Goal: Task Accomplishment & Management: Manage account settings

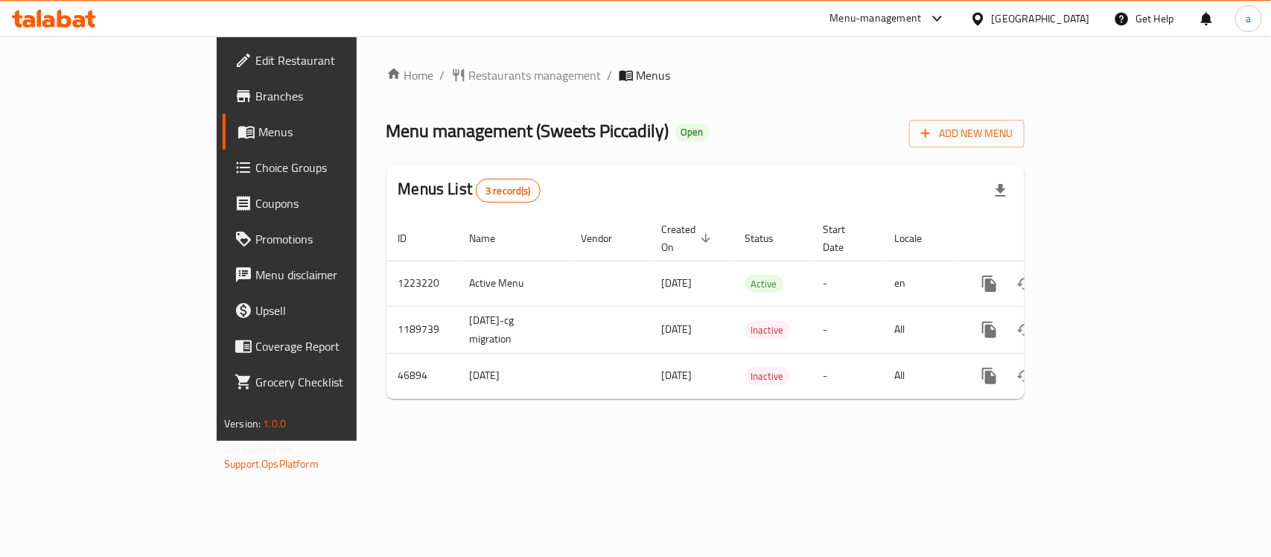
click at [1059, 15] on div "Kuwait" at bounding box center [1041, 18] width 98 height 16
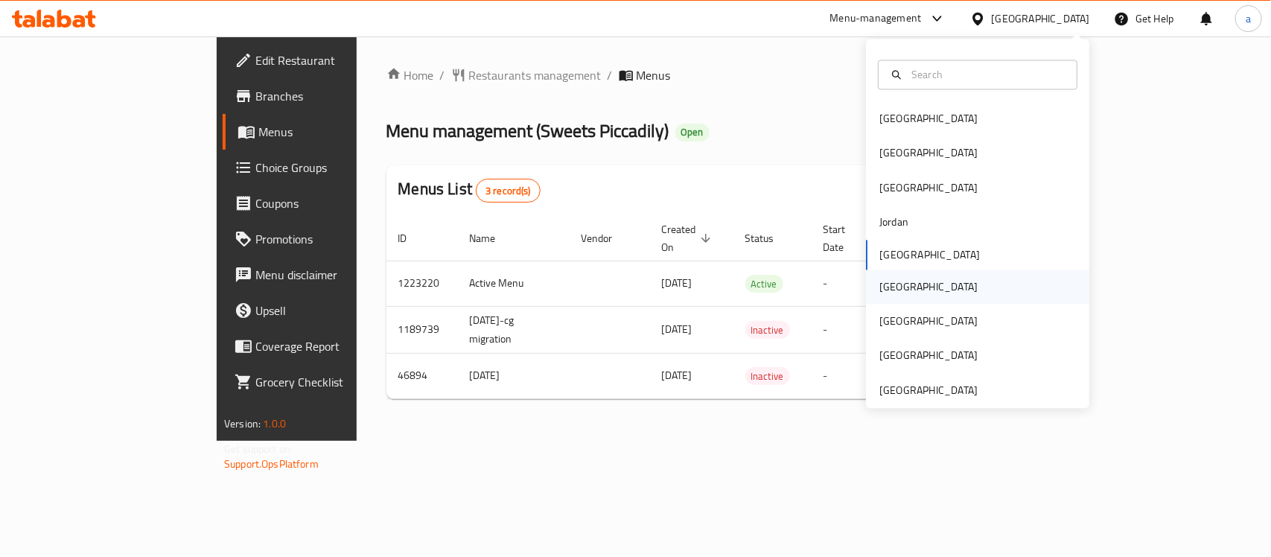
click at [895, 284] on div "[GEOGRAPHIC_DATA]" at bounding box center [928, 287] width 122 height 34
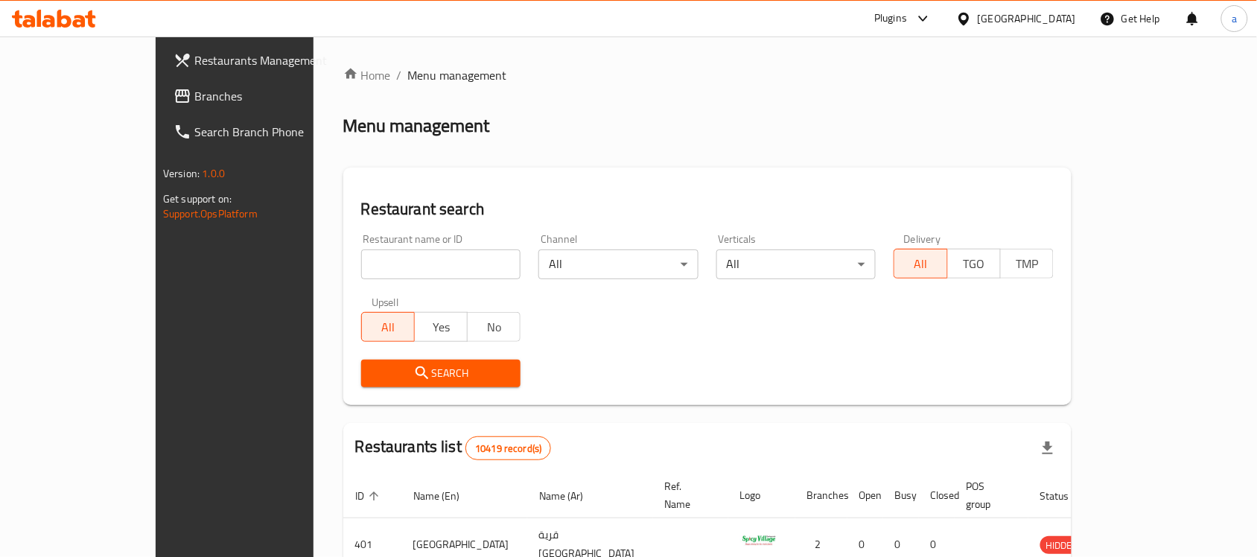
click at [194, 98] on span "Branches" at bounding box center [273, 96] width 159 height 18
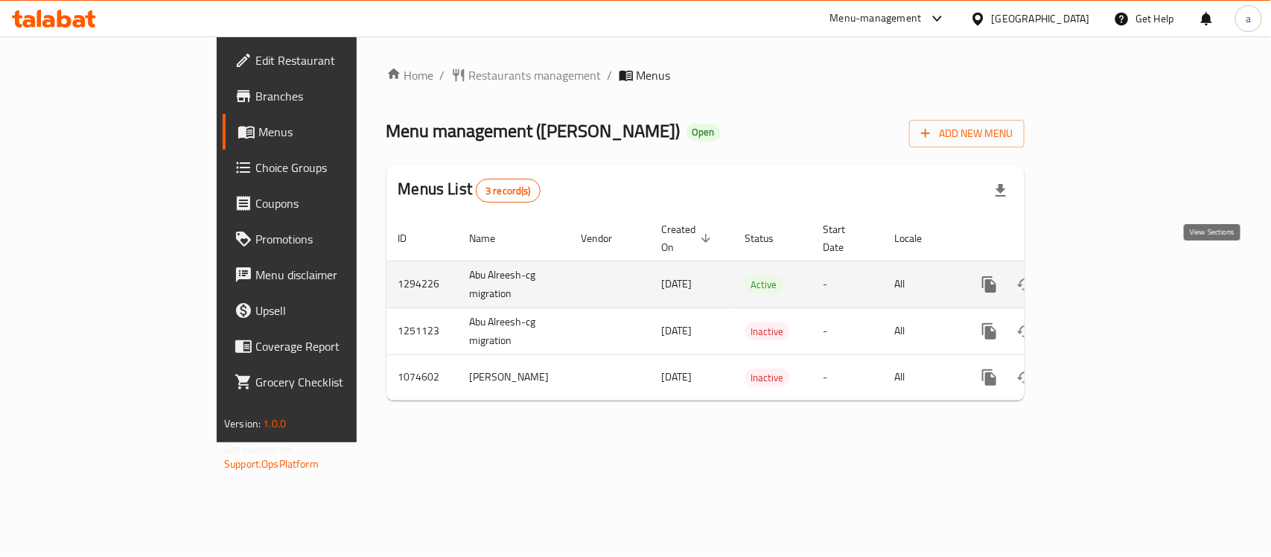
click at [1106, 276] on icon "enhanced table" at bounding box center [1097, 285] width 18 height 18
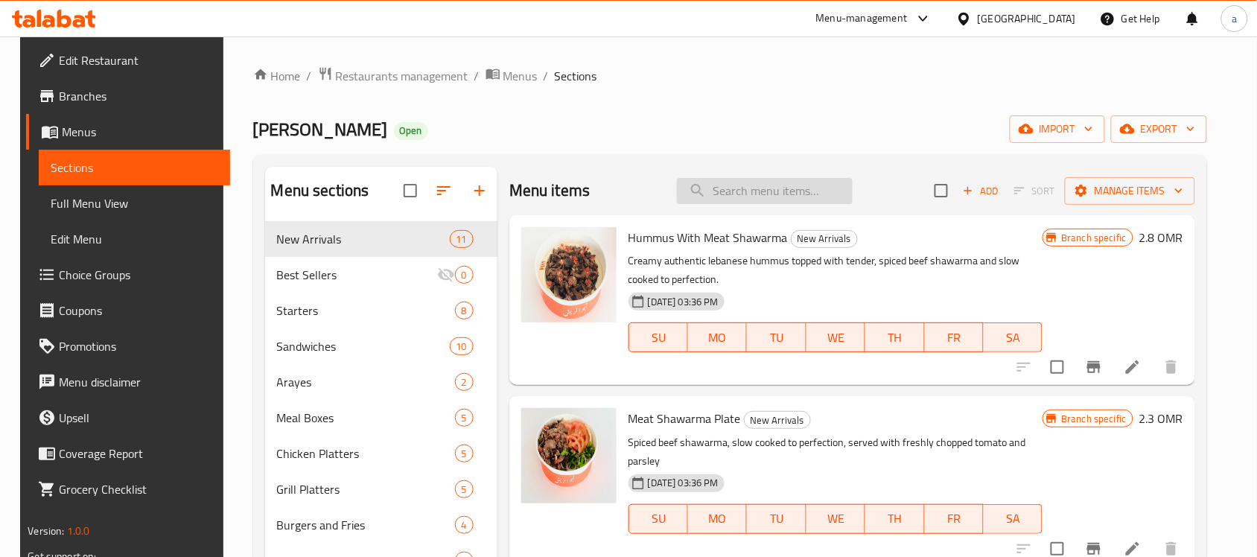
click at [812, 191] on input "search" at bounding box center [765, 191] width 176 height 26
paste input "Crispy Chicken Dynamite Fries"
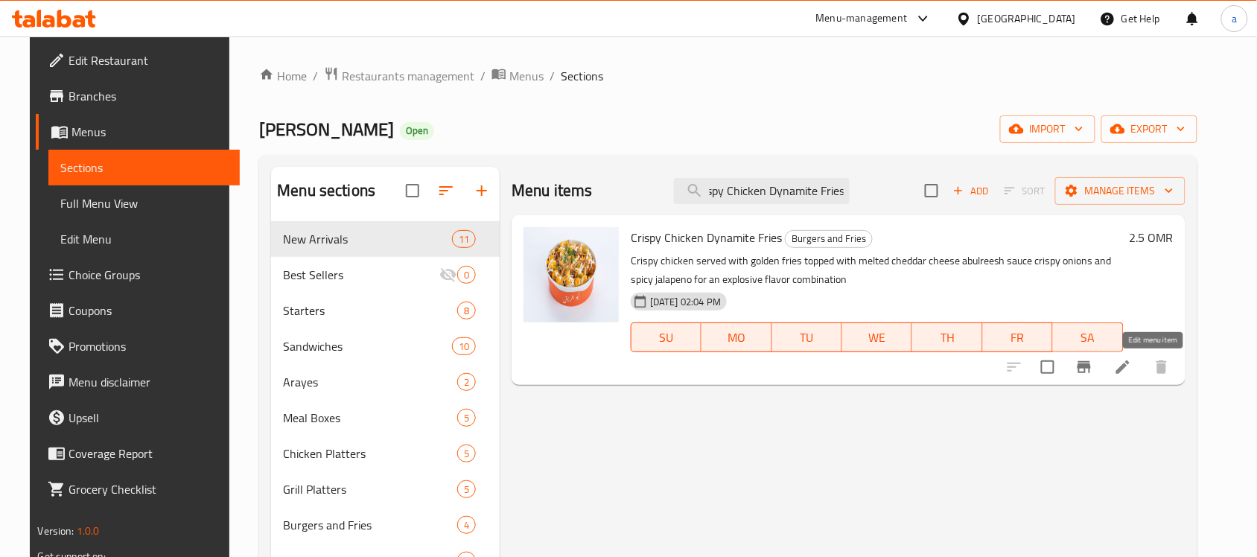
type input "Crispy Chicken Dynamite Fries"
click at [1132, 374] on icon at bounding box center [1123, 367] width 18 height 18
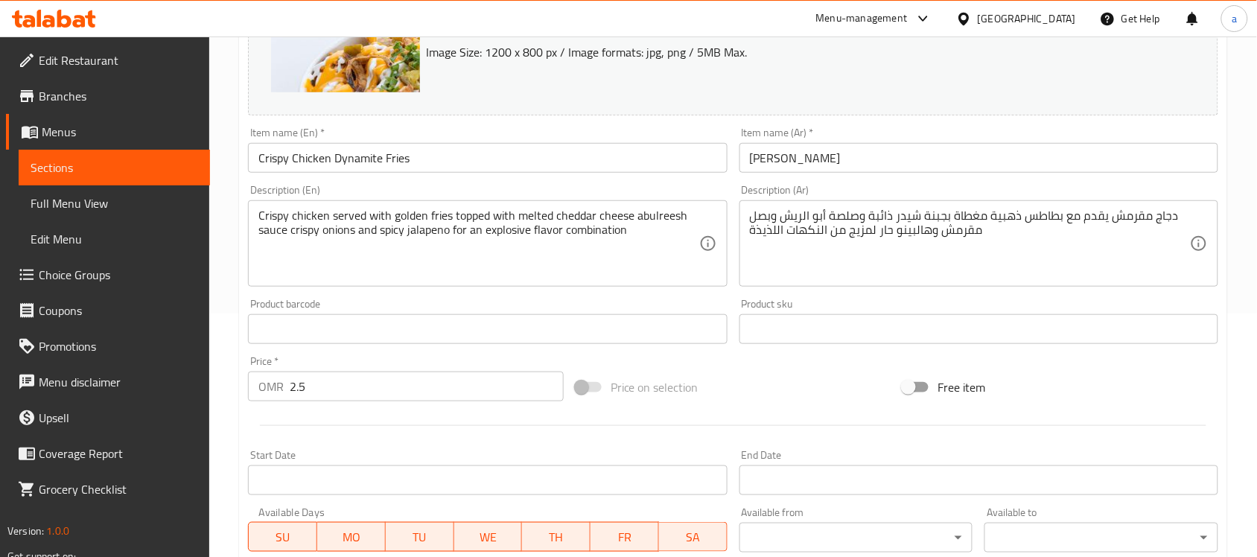
scroll to position [279, 0]
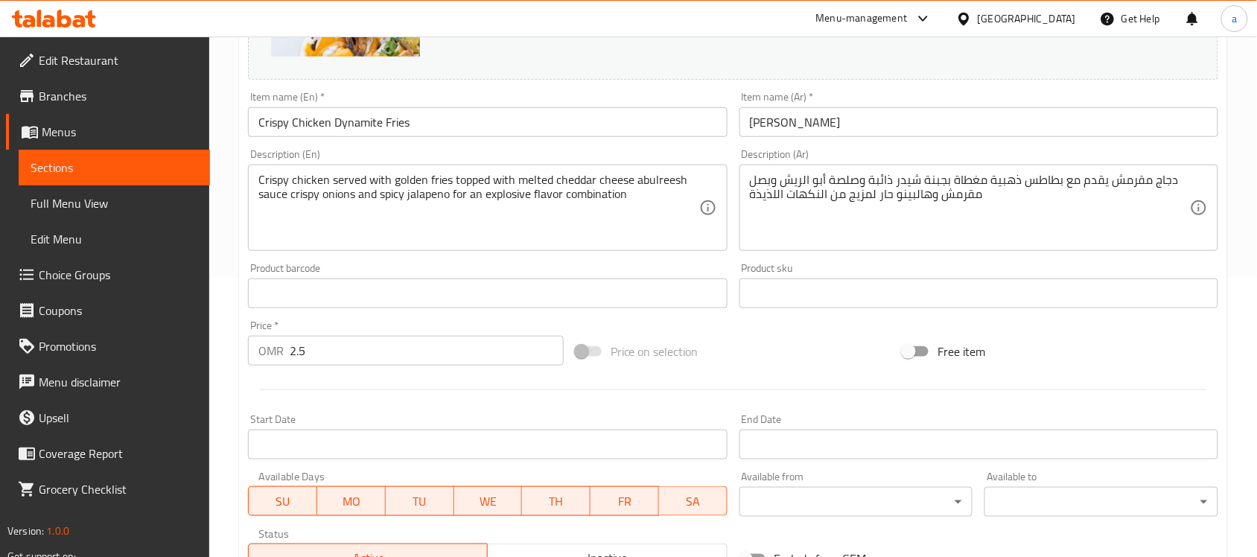
click at [808, 129] on input "[PERSON_NAME]" at bounding box center [978, 122] width 479 height 30
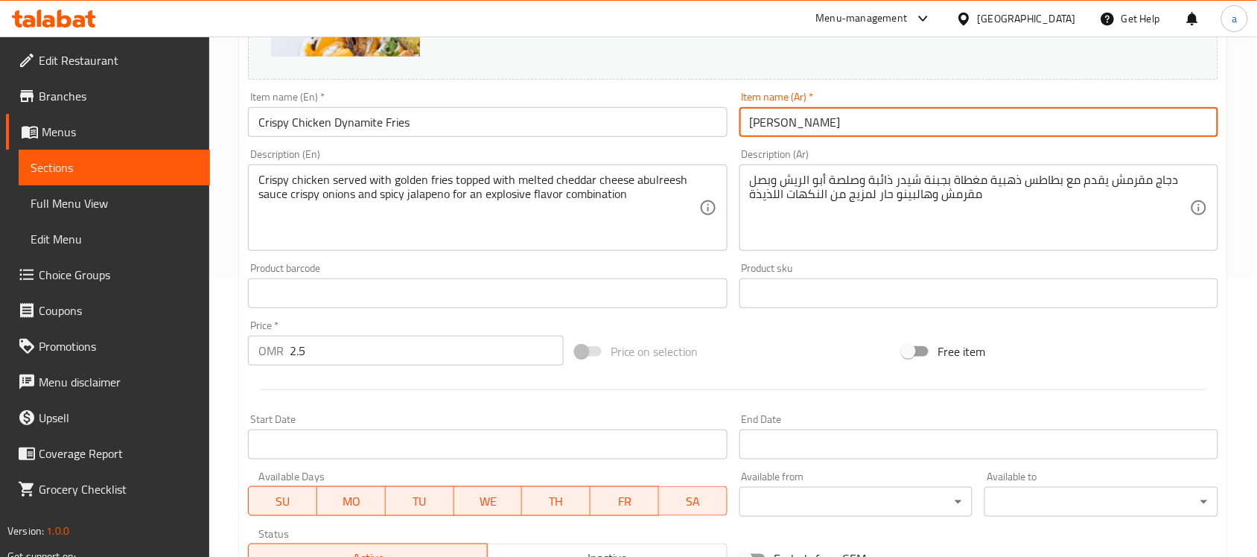
click at [808, 129] on input "[PERSON_NAME]" at bounding box center [978, 122] width 479 height 30
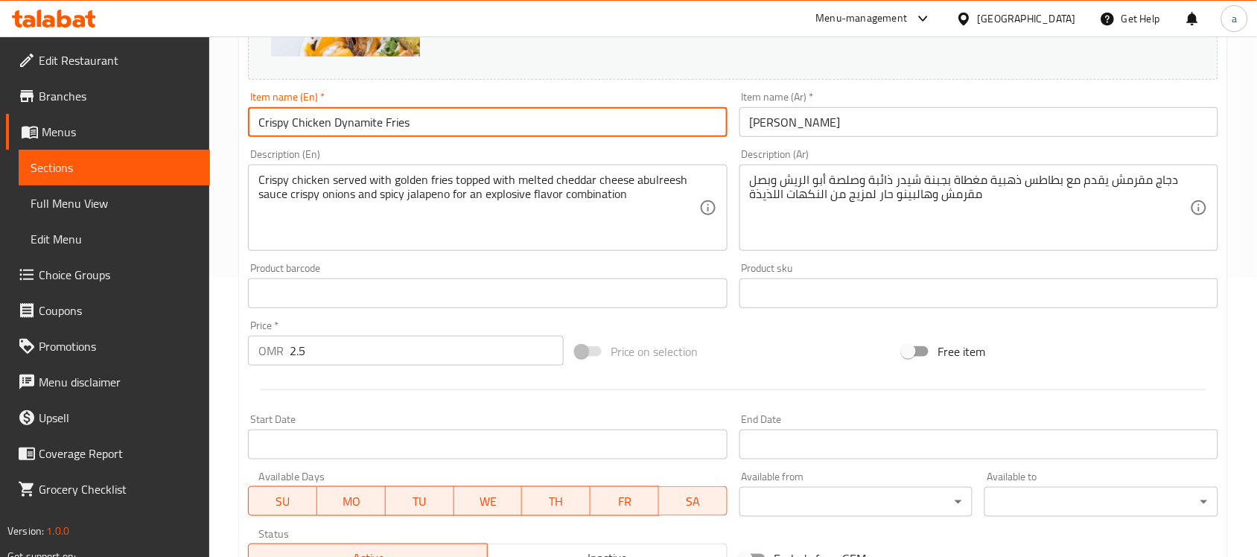
click at [352, 123] on input "Crispy Chicken Dynamite Fries" at bounding box center [487, 122] width 479 height 30
click at [799, 190] on textarea "دجاج مقرمش يقدم مع بطاطس ذهبية مغطاة بجبنة شيدر ذائبة وصلصة أبو الريش وبصل مقرم…" at bounding box center [970, 208] width 440 height 71
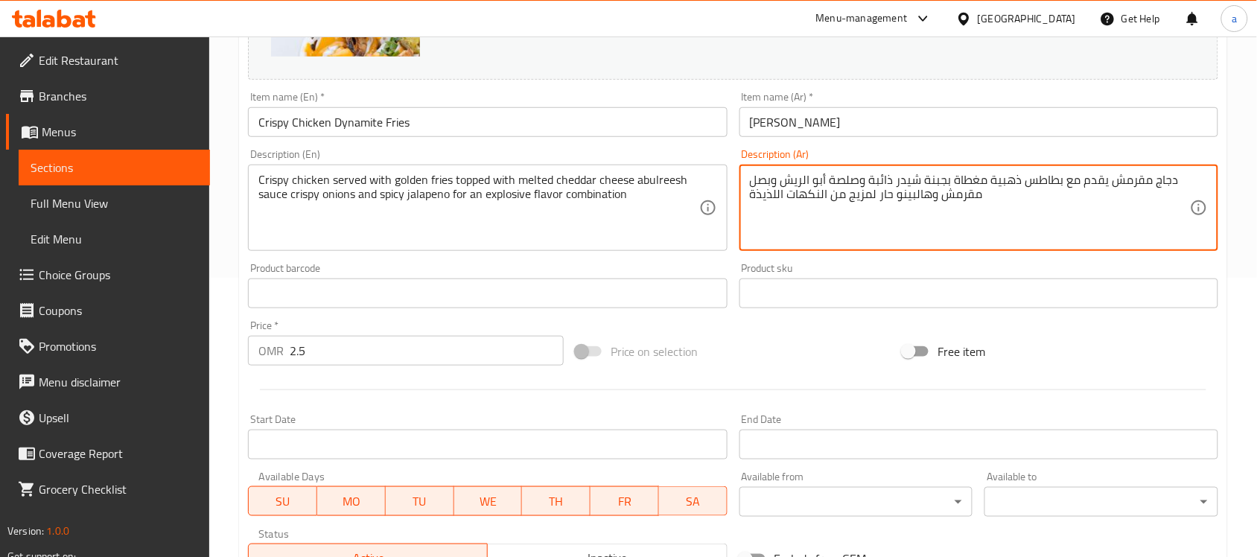
click at [799, 190] on textarea "دجاج مقرمش يقدم مع بطاطس ذهبية مغطاة بجبنة شيدر ذائبة وصلصة أبو الريش وبصل مقرم…" at bounding box center [970, 208] width 440 height 71
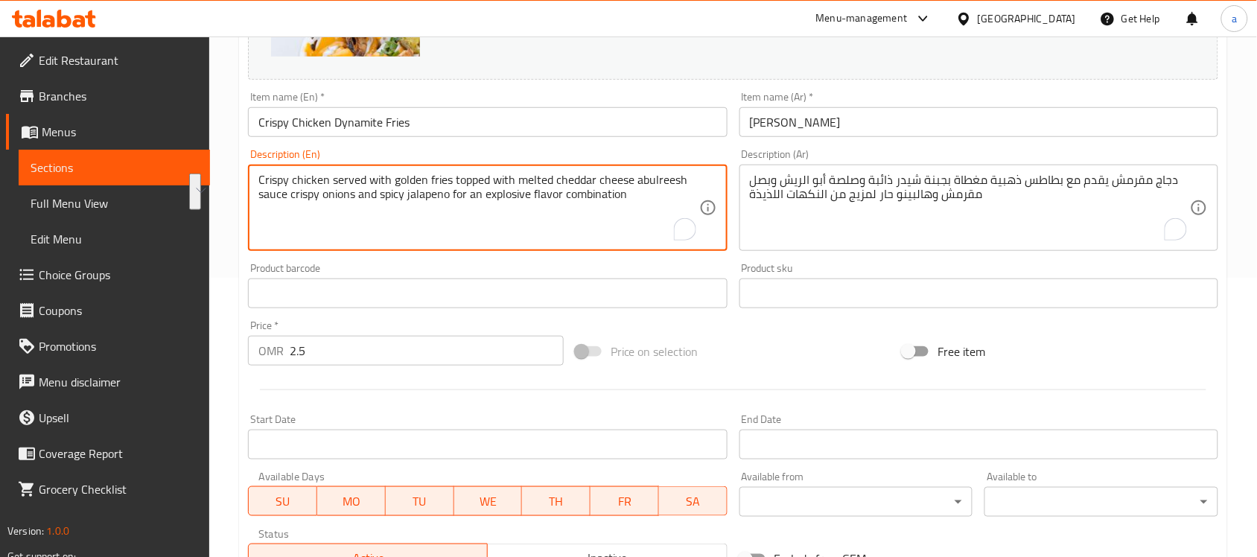
click at [522, 190] on textarea "Crispy chicken served with golden fries topped with melted cheddar cheese abulr…" at bounding box center [478, 208] width 440 height 71
